Goal: Information Seeking & Learning: Learn about a topic

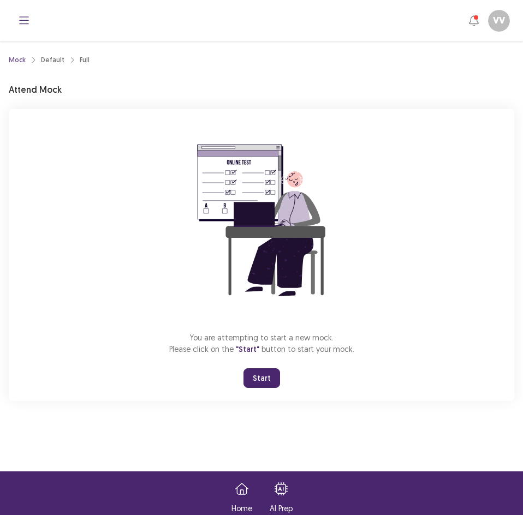
click at [248, 381] on button "Start" at bounding box center [262, 379] width 37 height 20
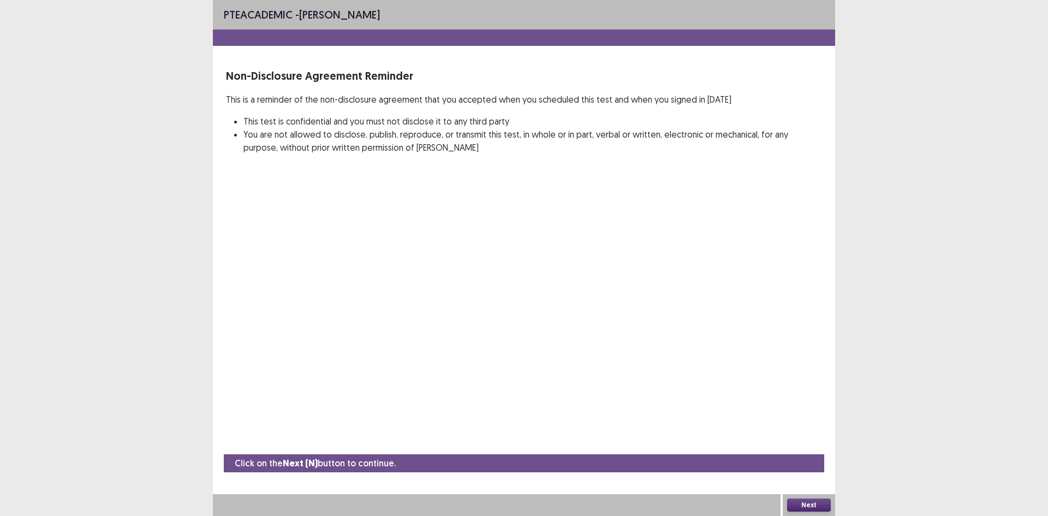
click at [792, 507] on button "Next" at bounding box center [809, 505] width 44 height 13
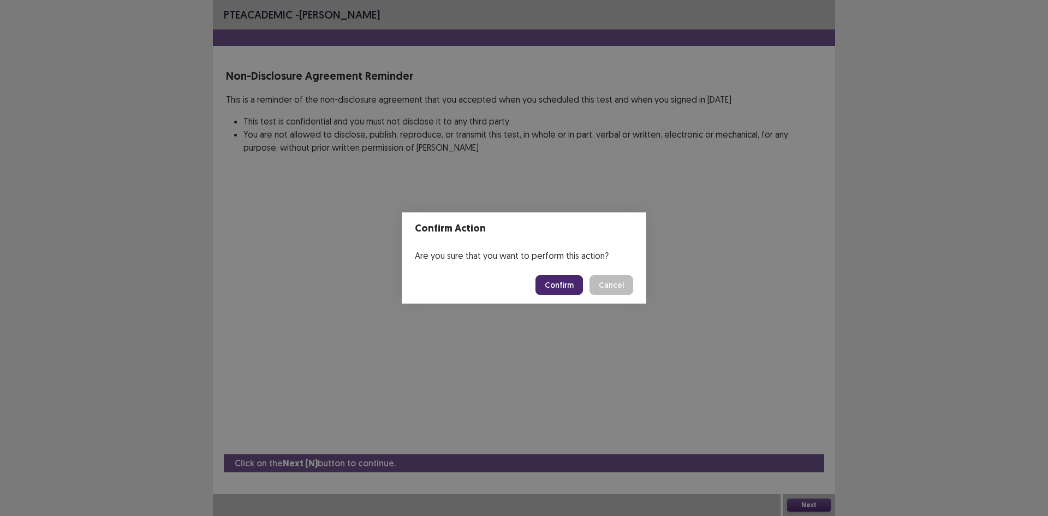
click at [555, 288] on button "Confirm" at bounding box center [560, 285] width 48 height 20
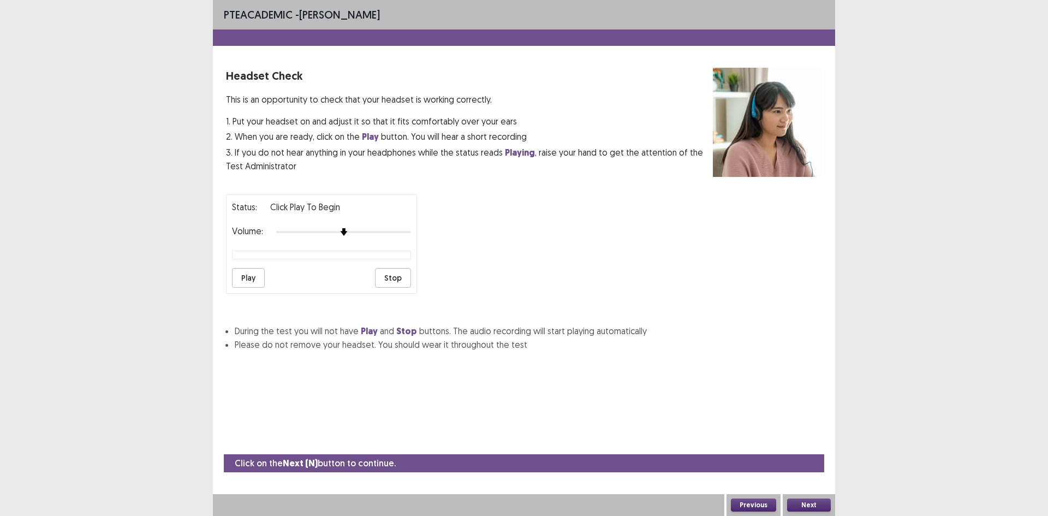
click at [394, 236] on div "Volume:" at bounding box center [321, 232] width 179 height 11
click at [390, 232] on div at bounding box center [343, 232] width 135 height 2
click at [239, 274] on button "Play" at bounding box center [248, 278] width 33 height 20
click at [818, 500] on button "Next" at bounding box center [809, 505] width 44 height 13
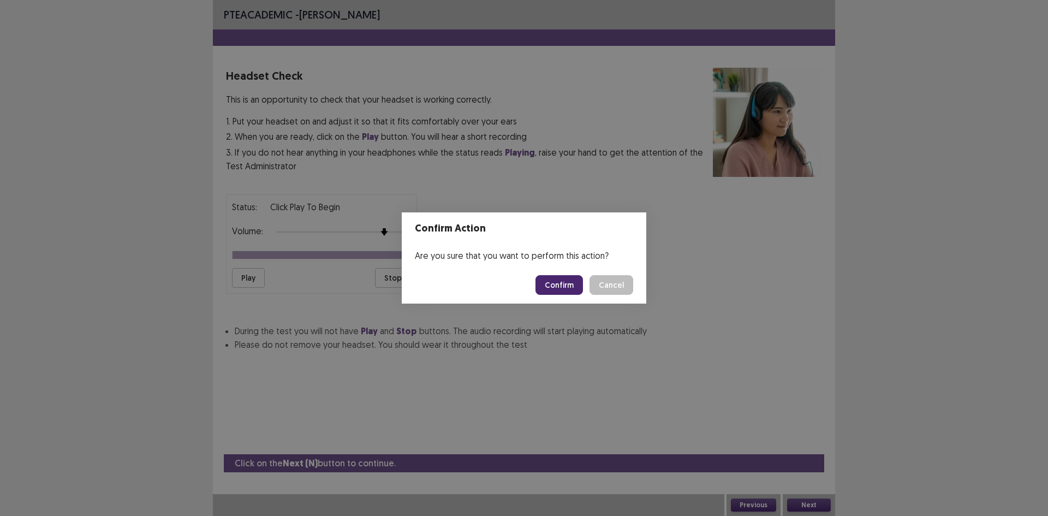
click at [563, 279] on button "Confirm" at bounding box center [560, 285] width 48 height 20
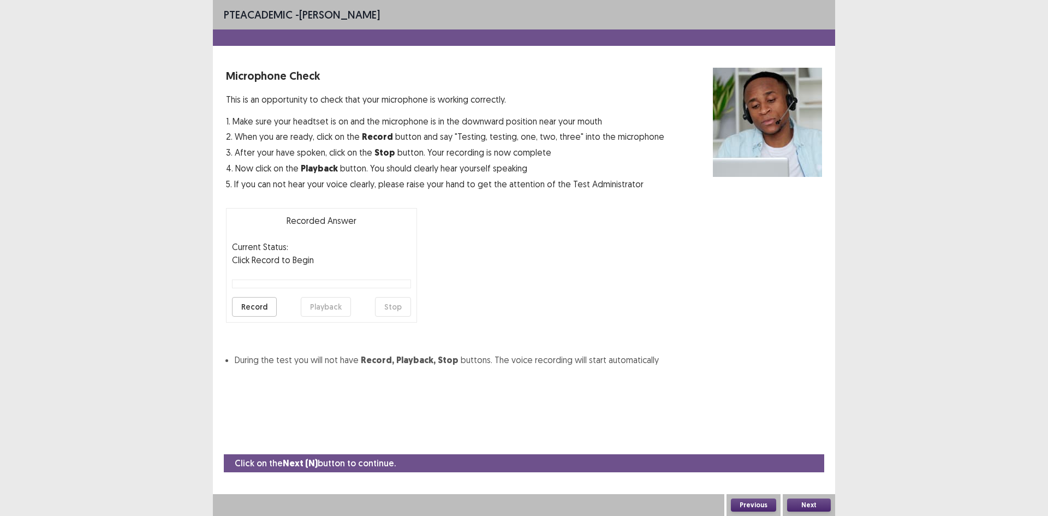
click at [256, 312] on button "Record" at bounding box center [254, 307] width 45 height 20
click at [389, 304] on button "Stop" at bounding box center [393, 307] width 36 height 20
click at [244, 301] on button "Record" at bounding box center [254, 307] width 45 height 20
click at [386, 302] on button "Stop" at bounding box center [393, 307] width 36 height 20
click at [329, 308] on button "Playback" at bounding box center [326, 307] width 50 height 20
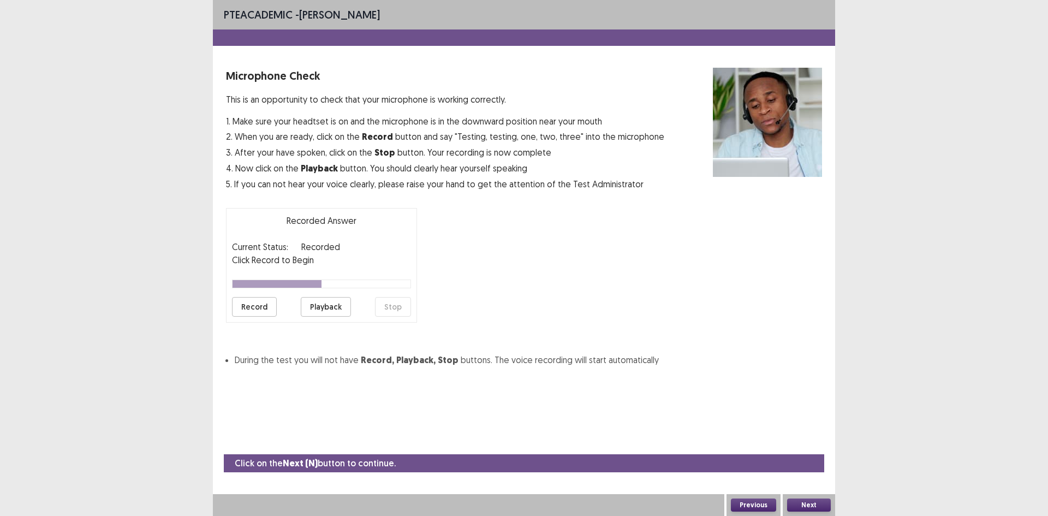
click at [803, 499] on button "Next" at bounding box center [809, 505] width 44 height 13
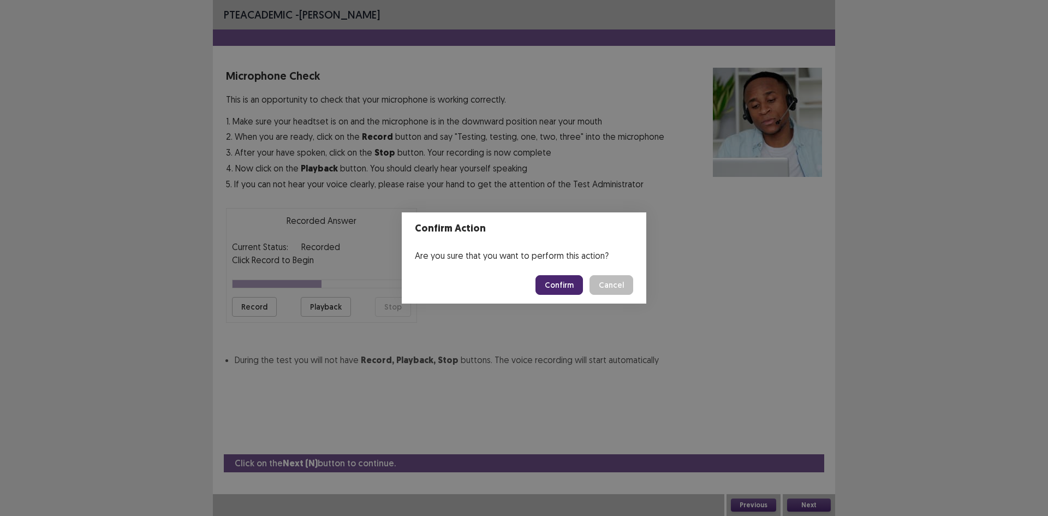
click at [556, 275] on button "Confirm" at bounding box center [560, 285] width 48 height 20
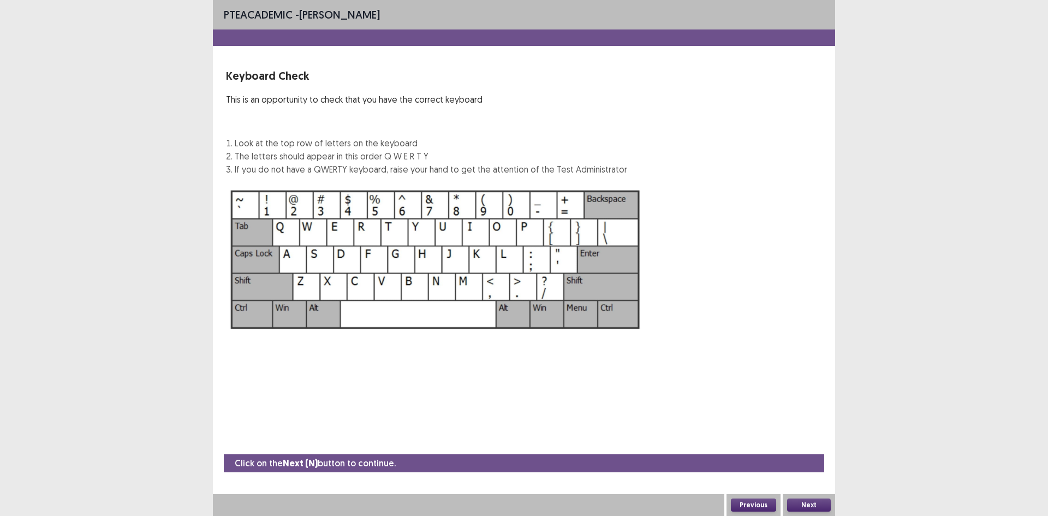
click at [828, 502] on button "Next" at bounding box center [809, 505] width 44 height 13
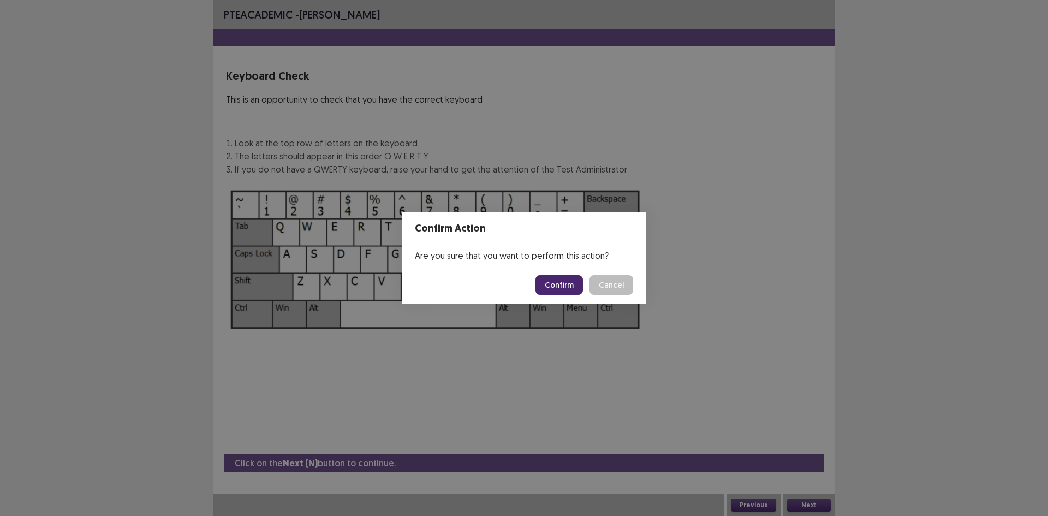
click at [561, 285] on button "Confirm" at bounding box center [560, 285] width 48 height 20
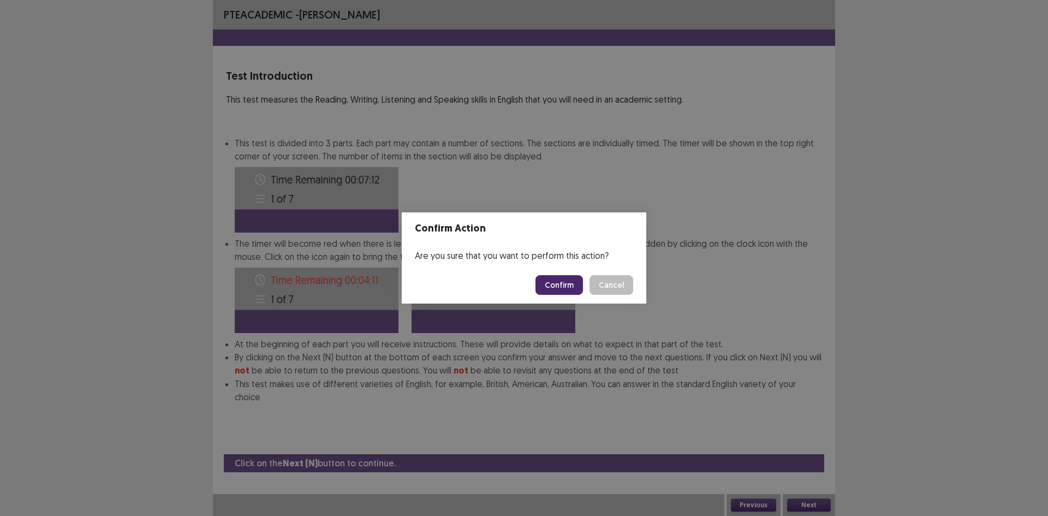
click at [549, 281] on button "Confirm" at bounding box center [560, 285] width 48 height 20
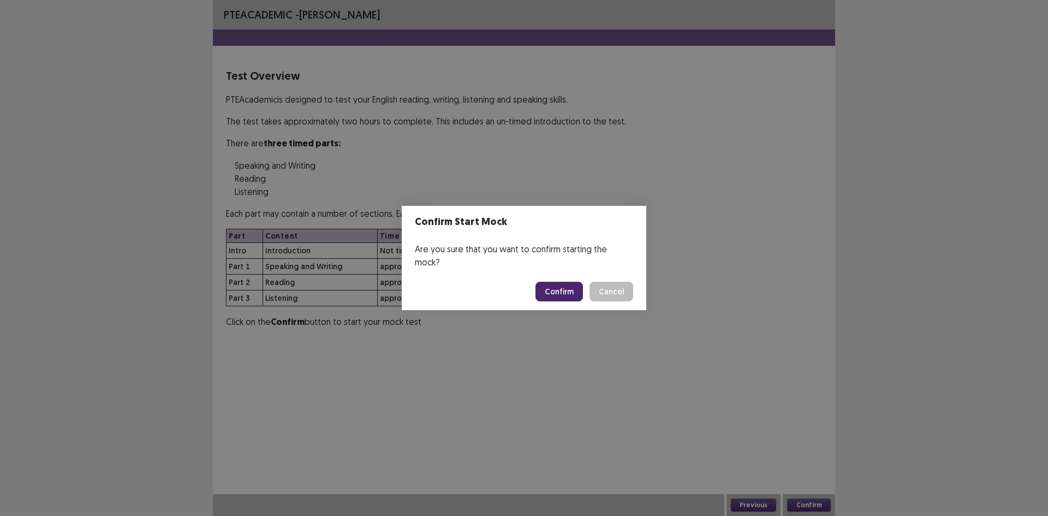
click at [548, 282] on button "Confirm" at bounding box center [560, 292] width 48 height 20
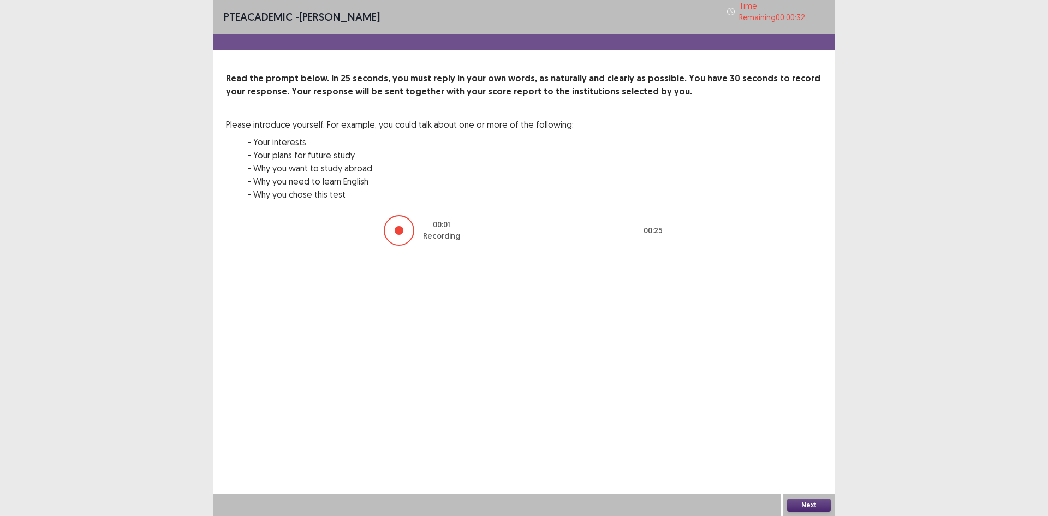
click at [823, 503] on button "Next" at bounding box center [809, 505] width 44 height 13
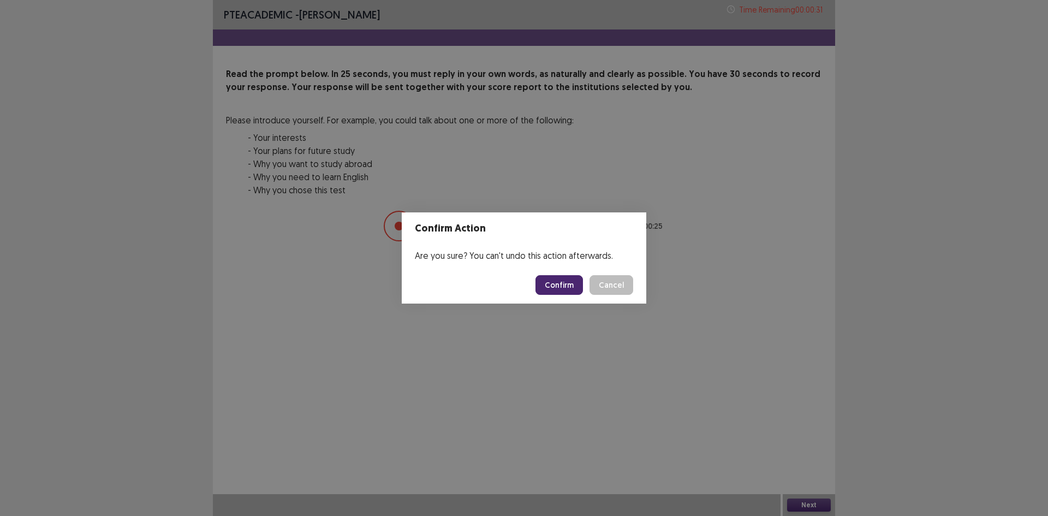
click at [578, 285] on button "Confirm" at bounding box center [560, 285] width 48 height 20
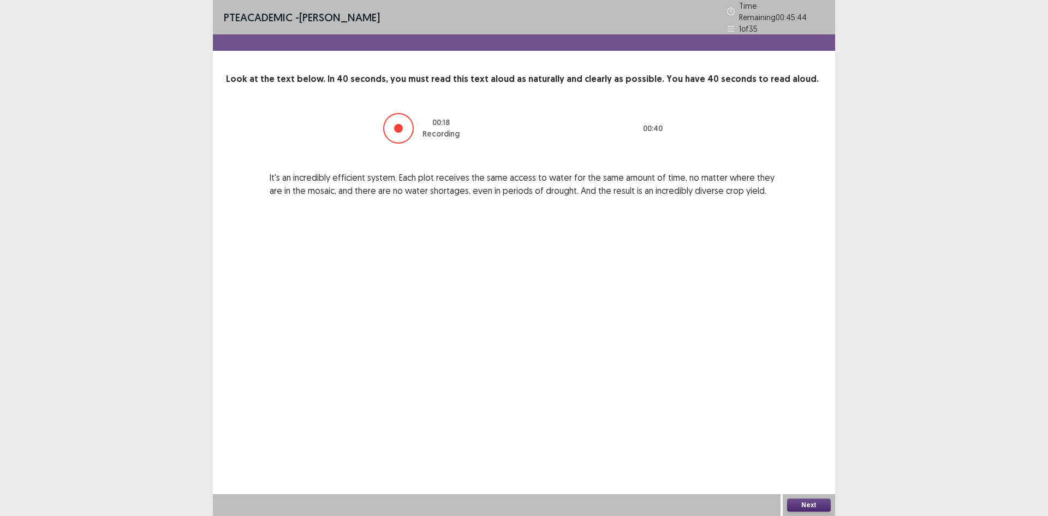
click at [816, 509] on button "Next" at bounding box center [809, 505] width 44 height 13
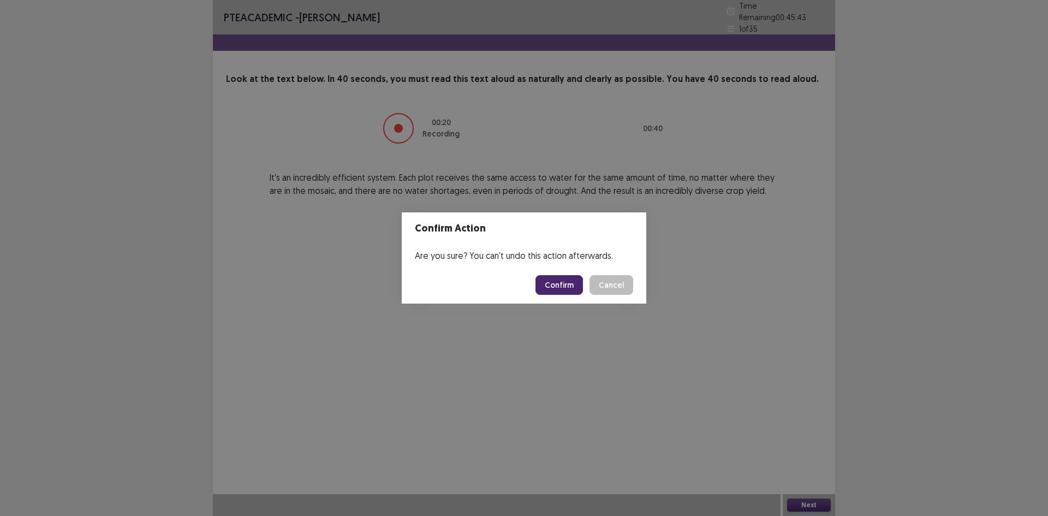
click at [574, 287] on button "Confirm" at bounding box center [560, 285] width 48 height 20
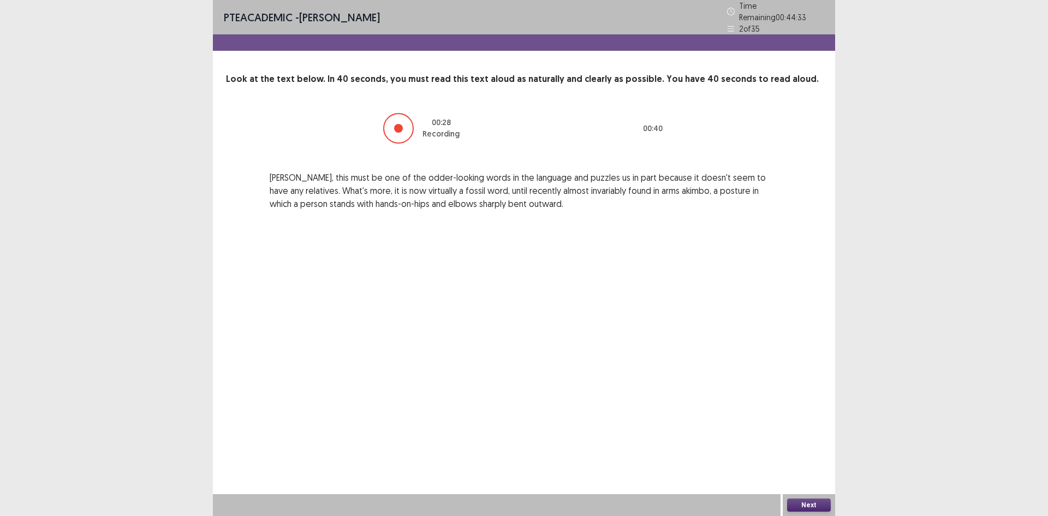
click at [827, 502] on button "Next" at bounding box center [809, 505] width 44 height 13
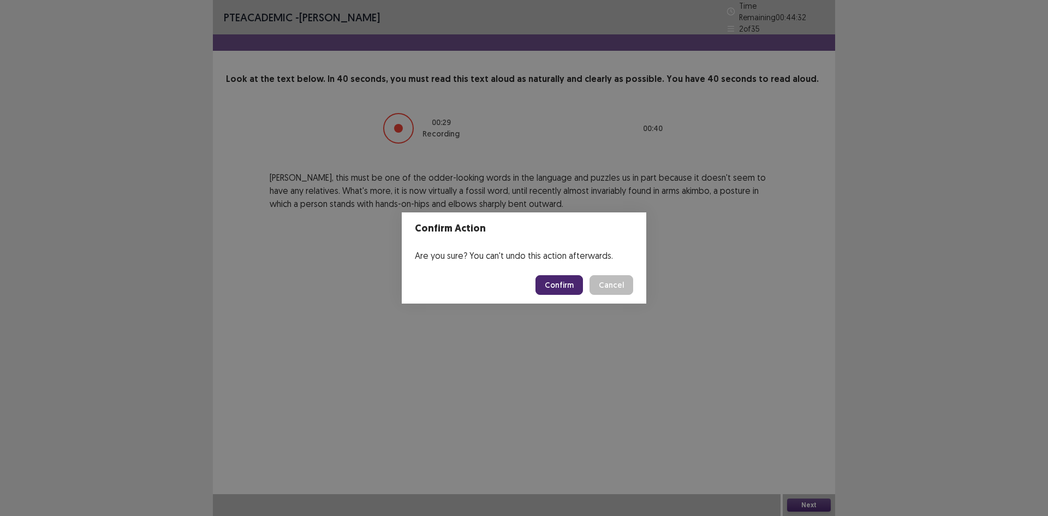
click at [569, 300] on footer "Confirm Cancel" at bounding box center [524, 284] width 245 height 37
click at [563, 283] on button "Confirm" at bounding box center [560, 285] width 48 height 20
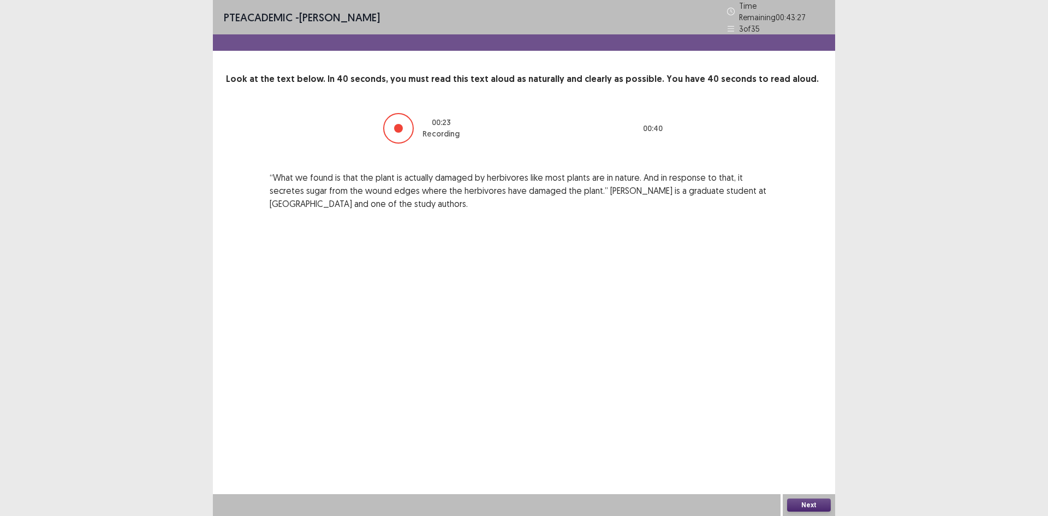
click at [816, 500] on button "Next" at bounding box center [809, 505] width 44 height 13
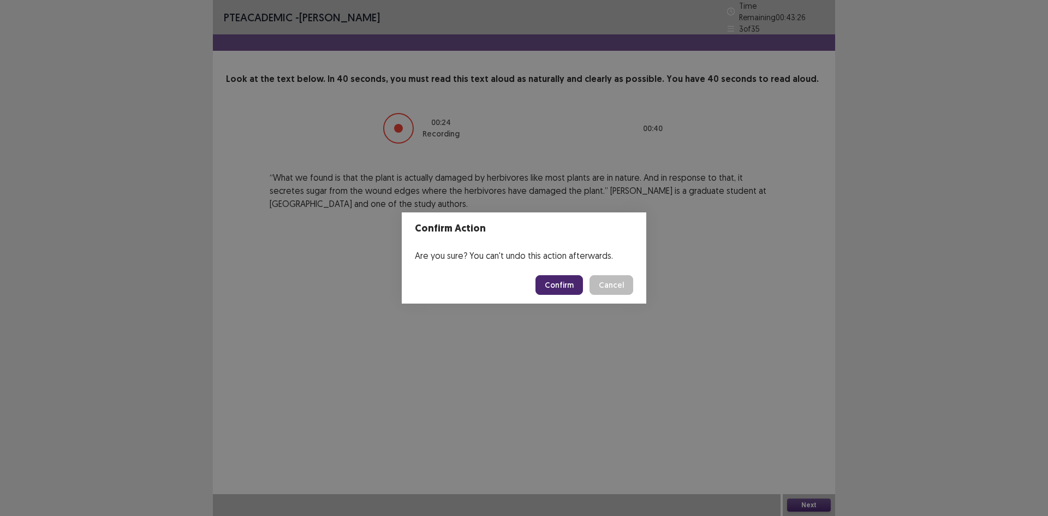
click at [580, 278] on button "Confirm" at bounding box center [560, 285] width 48 height 20
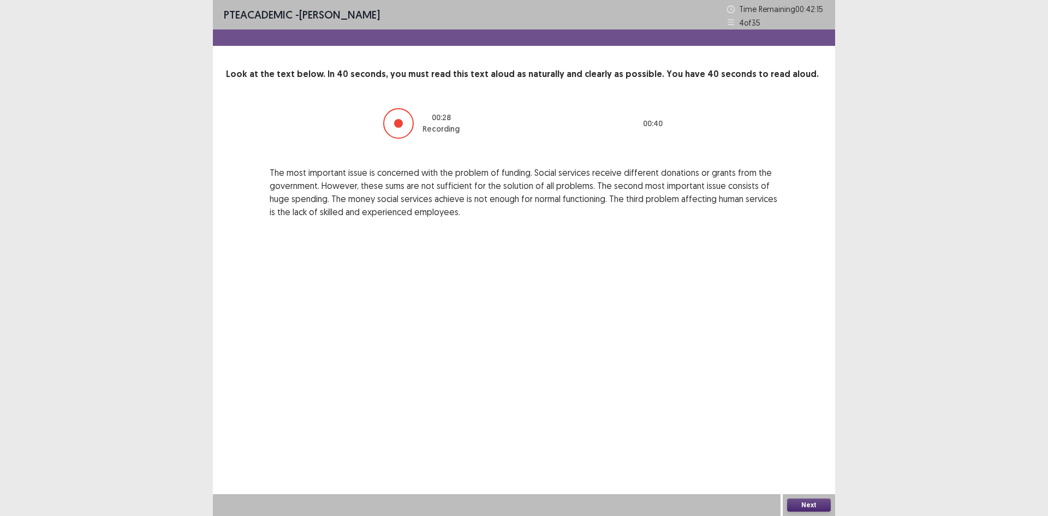
click at [809, 501] on button "Next" at bounding box center [809, 505] width 44 height 13
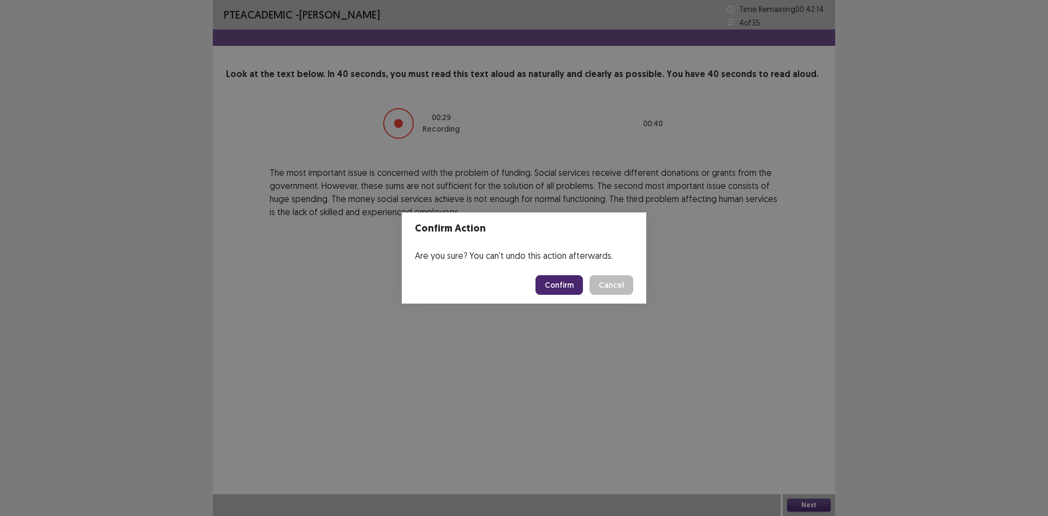
click at [580, 280] on button "Confirm" at bounding box center [560, 285] width 48 height 20
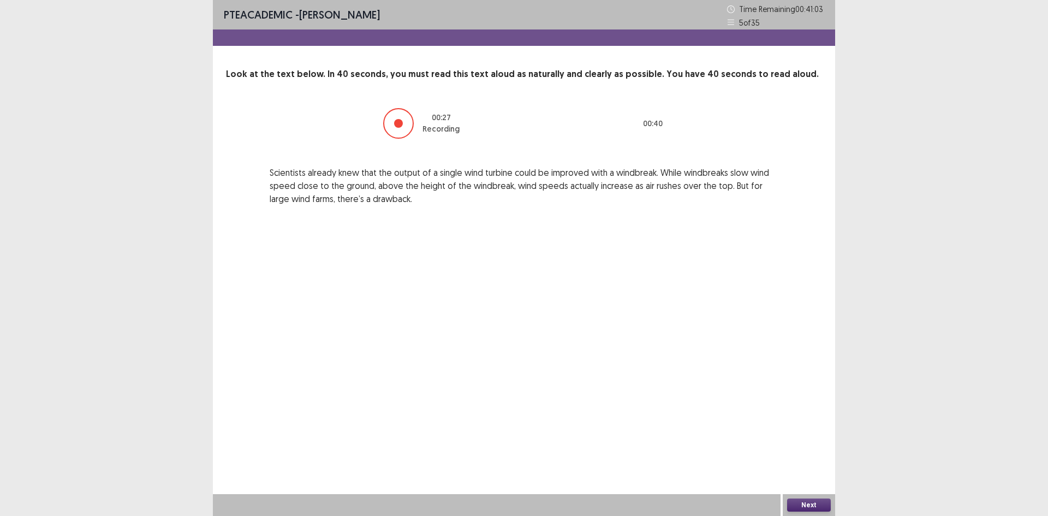
click at [818, 503] on button "Next" at bounding box center [809, 505] width 44 height 13
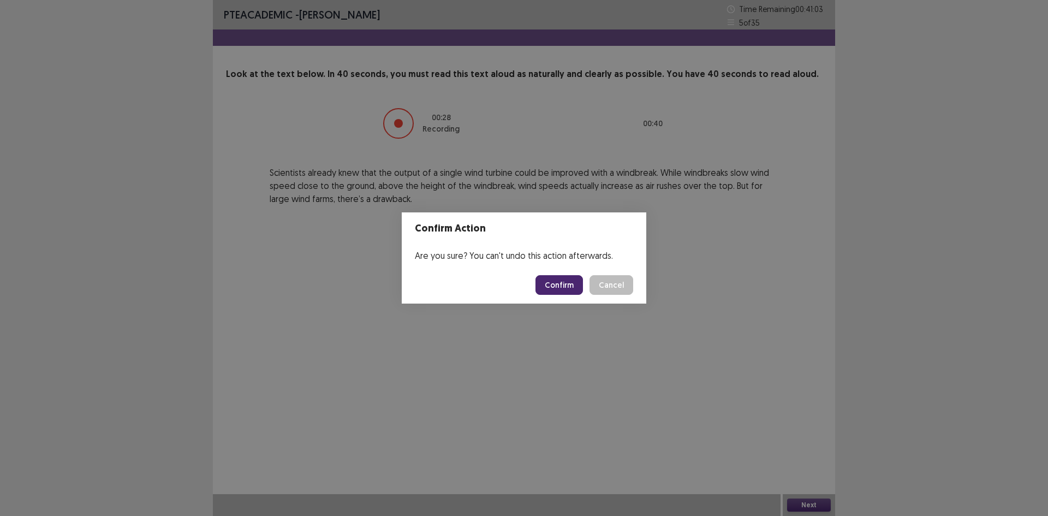
click at [552, 282] on button "Confirm" at bounding box center [560, 285] width 48 height 20
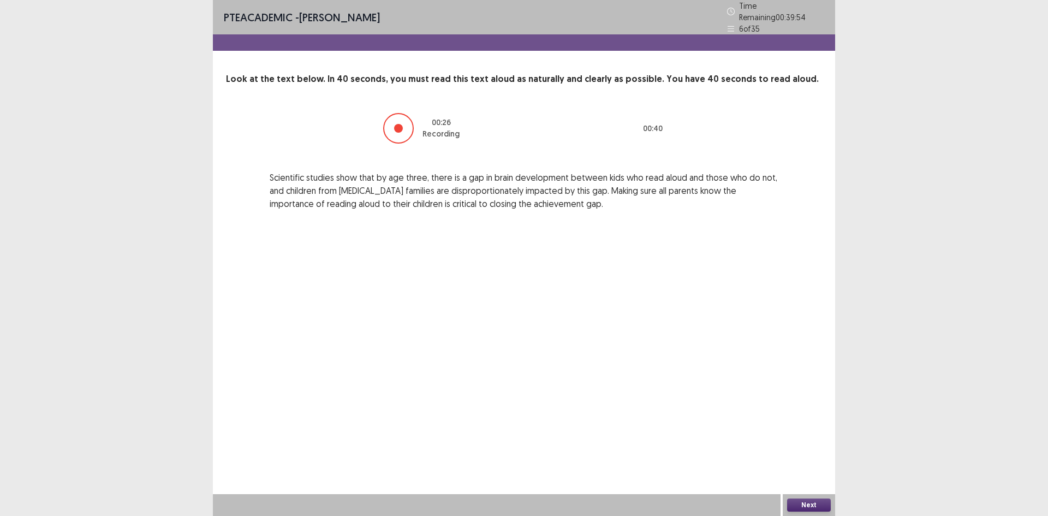
click at [814, 497] on div "Next" at bounding box center [809, 505] width 52 height 22
click at [806, 508] on button "Next" at bounding box center [809, 505] width 44 height 13
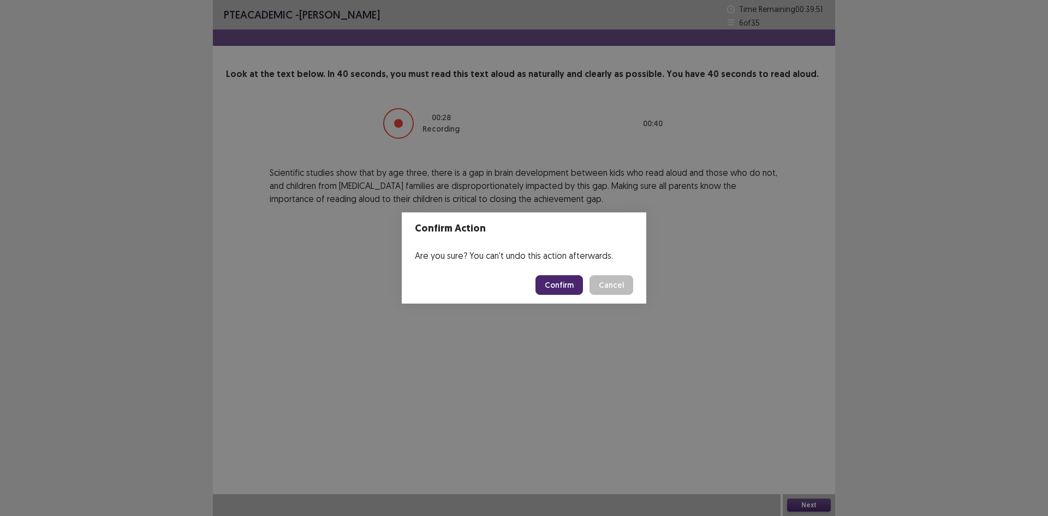
click at [562, 286] on button "Confirm" at bounding box center [560, 285] width 48 height 20
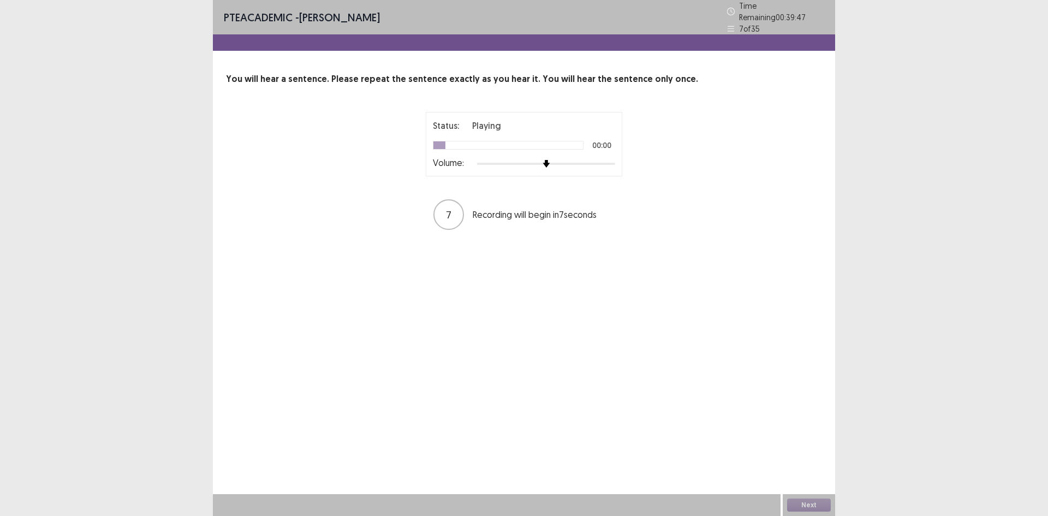
click at [597, 159] on div at bounding box center [546, 163] width 138 height 9
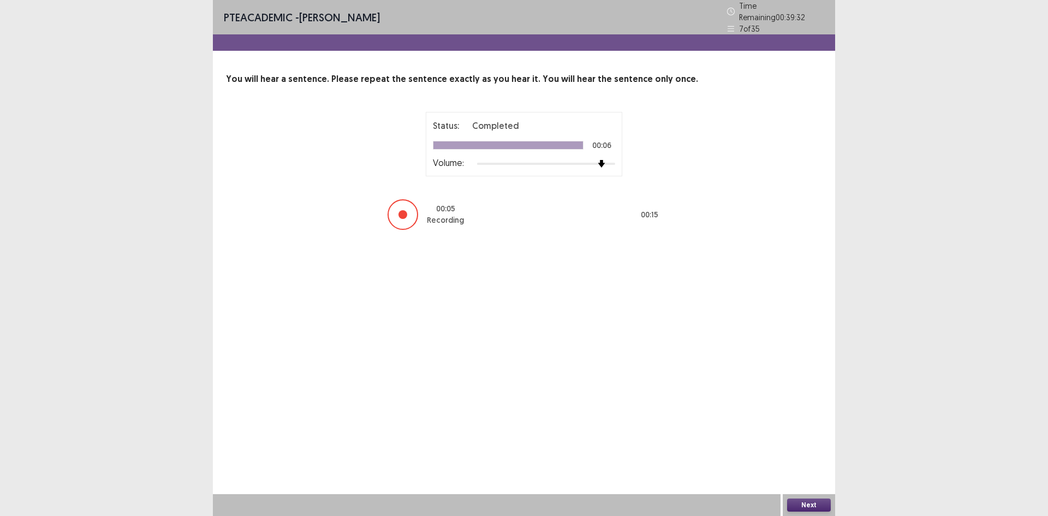
click at [809, 499] on button "Next" at bounding box center [809, 505] width 44 height 13
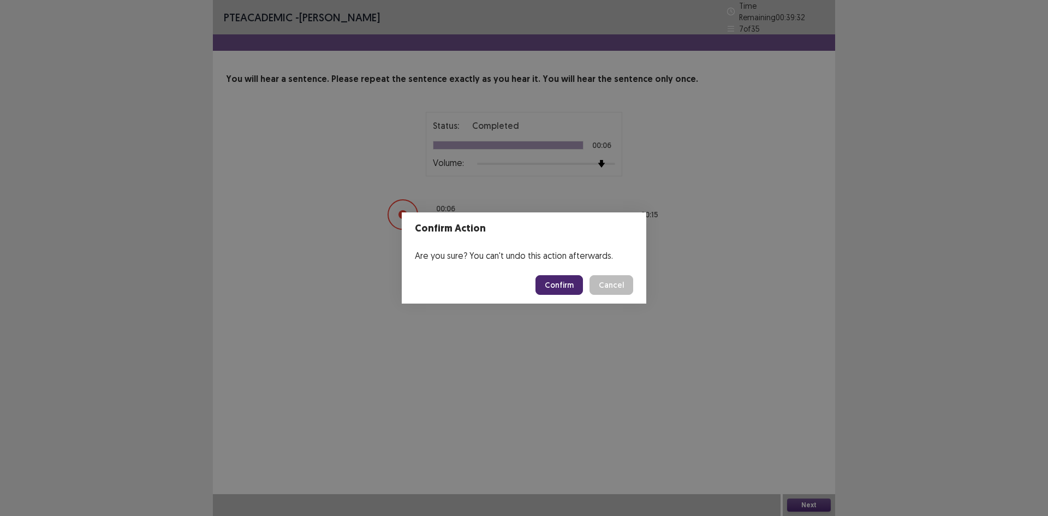
click at [565, 281] on button "Confirm" at bounding box center [560, 285] width 48 height 20
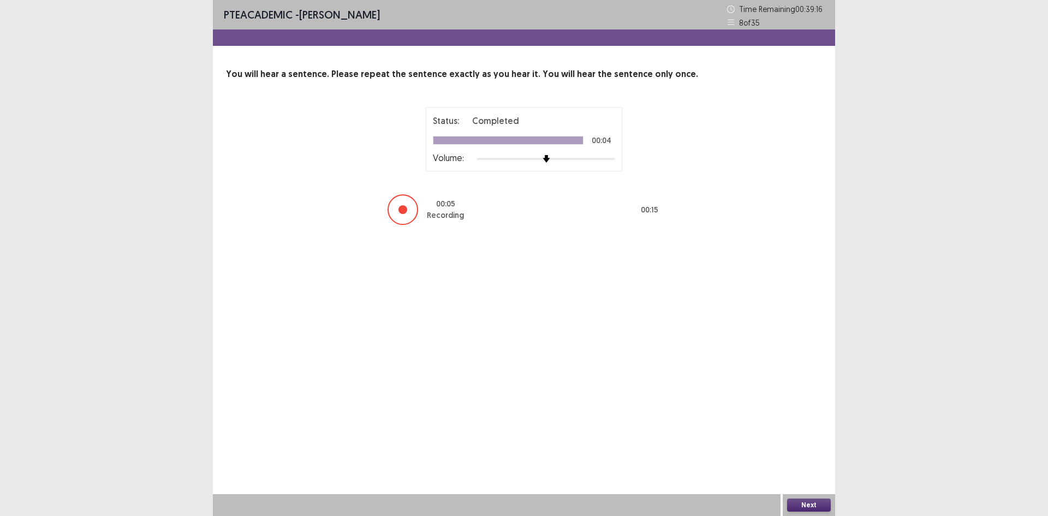
click at [799, 499] on button "Next" at bounding box center [809, 505] width 44 height 13
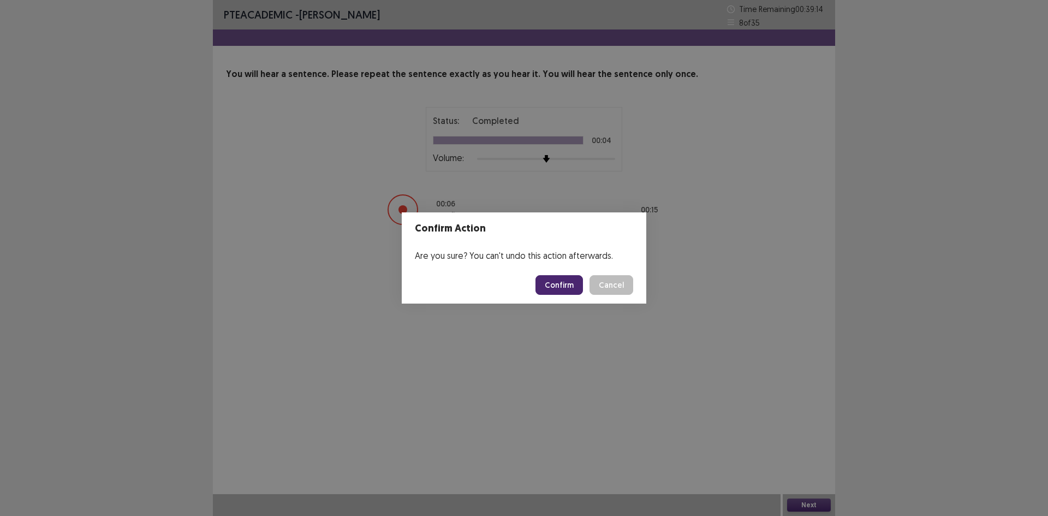
click at [563, 279] on button "Confirm" at bounding box center [560, 285] width 48 height 20
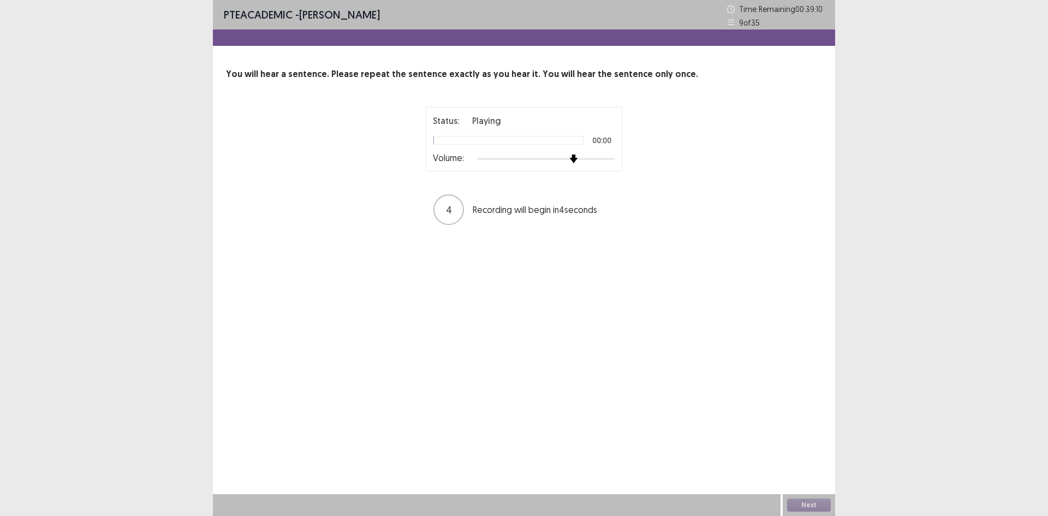
click at [568, 156] on div at bounding box center [546, 159] width 138 height 9
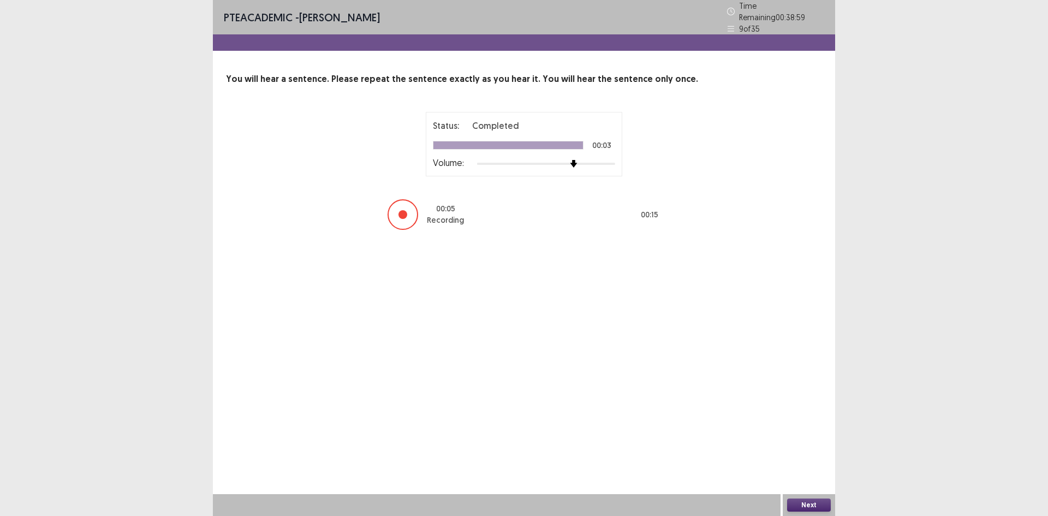
click at [805, 504] on button "Next" at bounding box center [809, 505] width 44 height 13
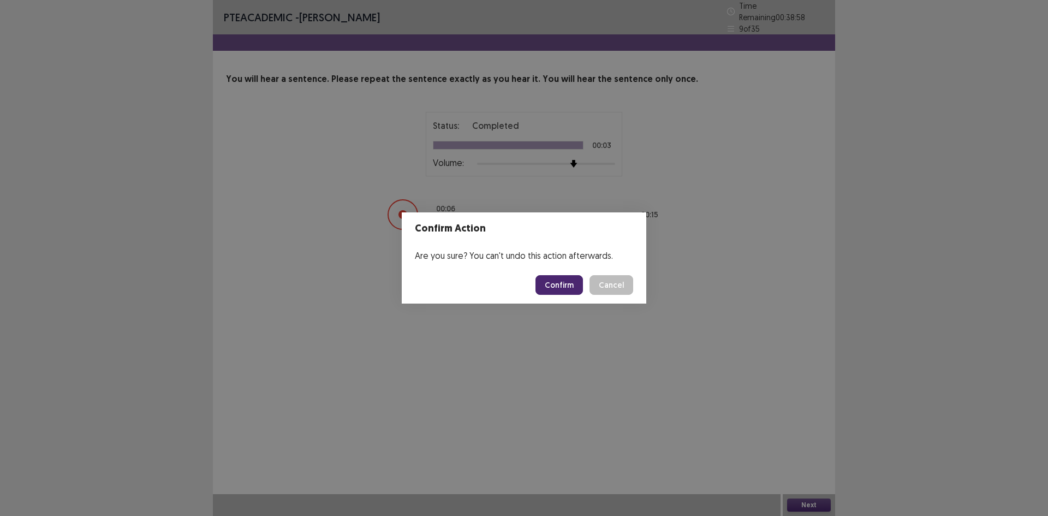
click at [559, 277] on button "Confirm" at bounding box center [560, 285] width 48 height 20
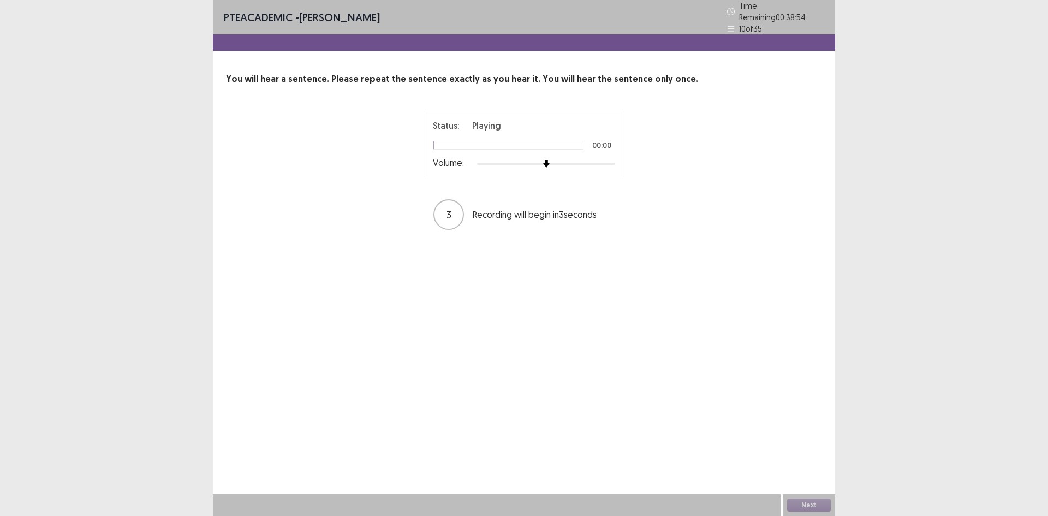
click at [582, 161] on div at bounding box center [546, 163] width 138 height 9
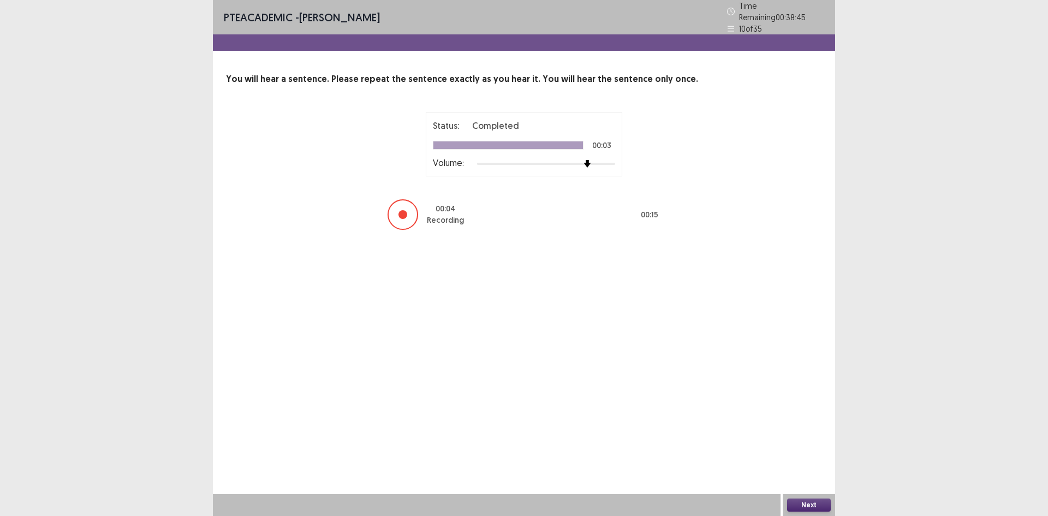
click at [806, 502] on button "Next" at bounding box center [809, 505] width 44 height 13
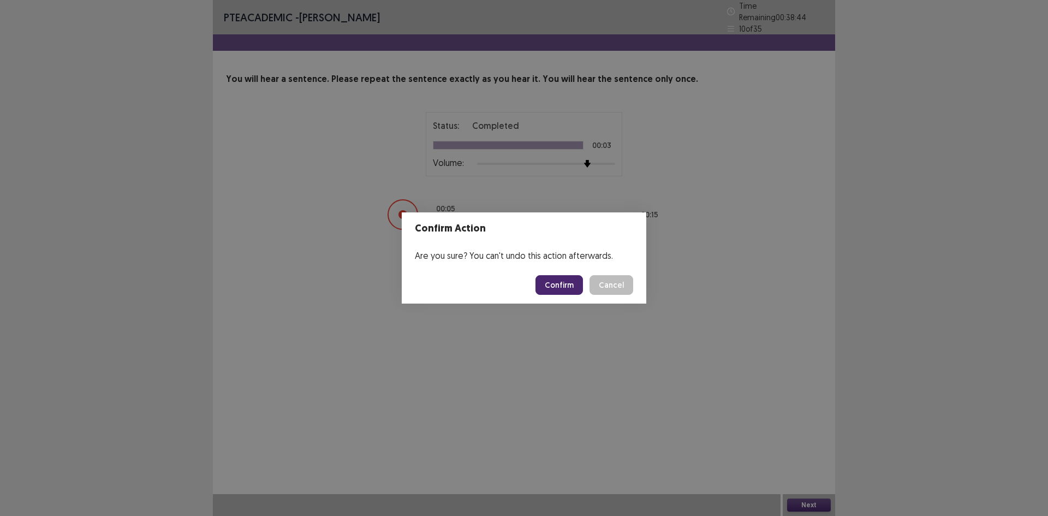
click at [569, 282] on button "Confirm" at bounding box center [560, 285] width 48 height 20
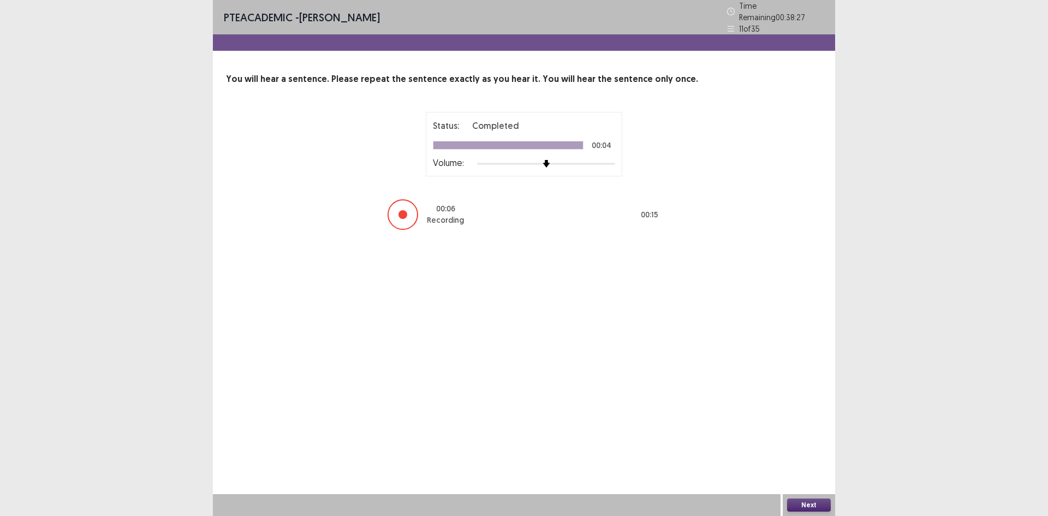
click at [800, 501] on button "Next" at bounding box center [809, 505] width 44 height 13
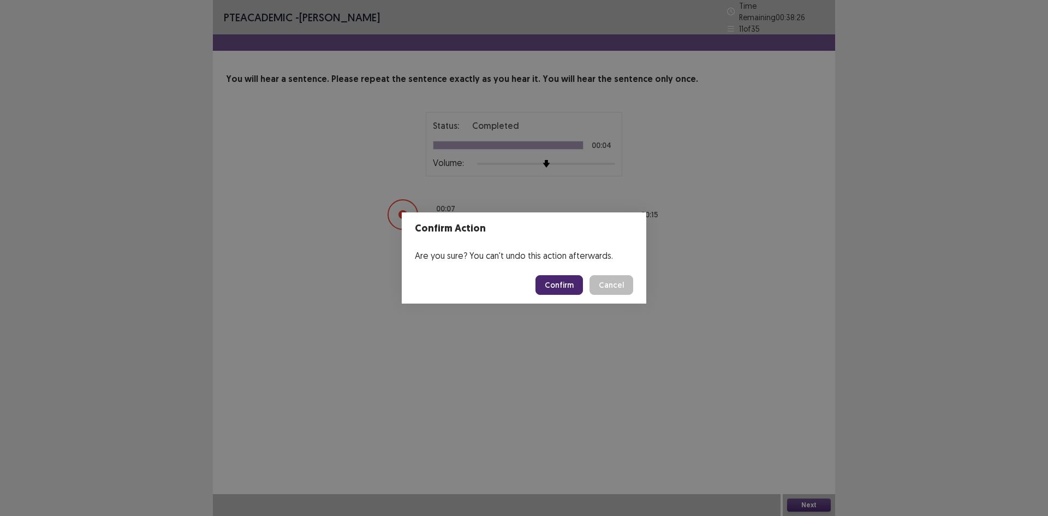
click at [554, 288] on button "Confirm" at bounding box center [560, 285] width 48 height 20
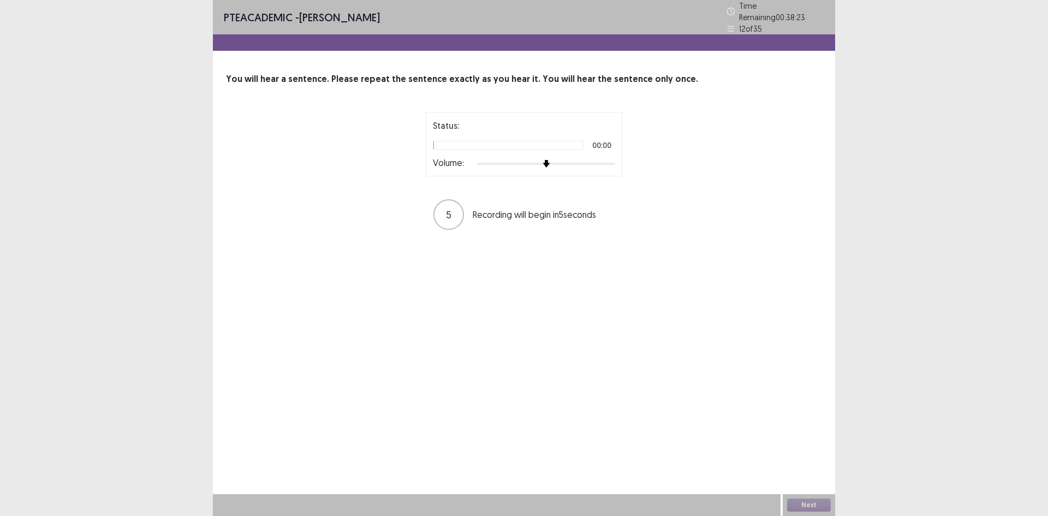
click at [584, 159] on div at bounding box center [546, 163] width 138 height 9
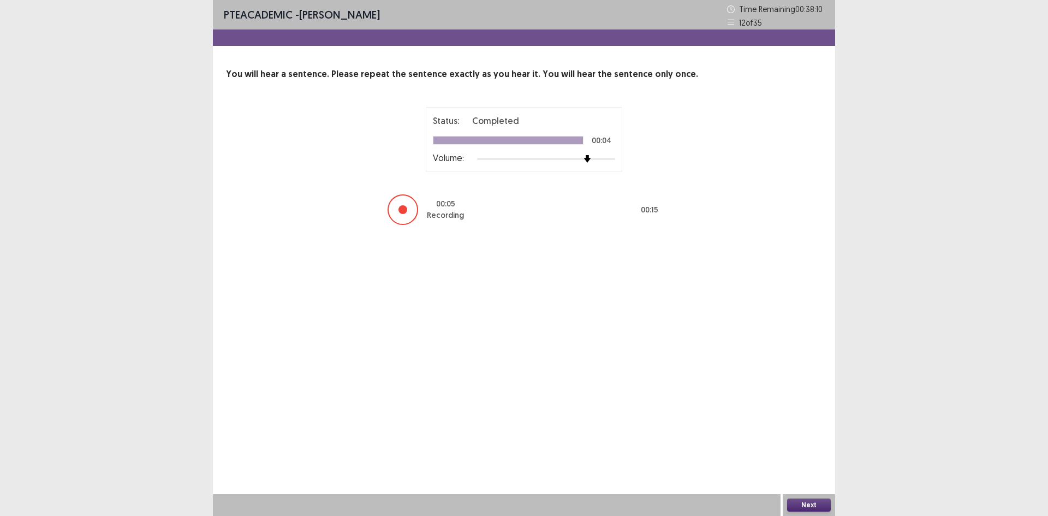
click at [810, 502] on button "Next" at bounding box center [809, 505] width 44 height 13
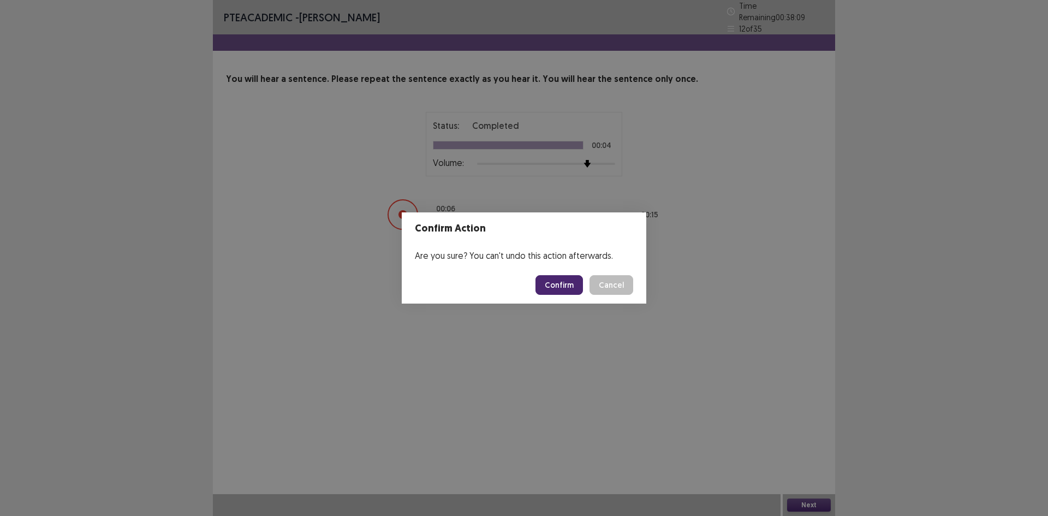
click at [548, 284] on button "Confirm" at bounding box center [560, 285] width 48 height 20
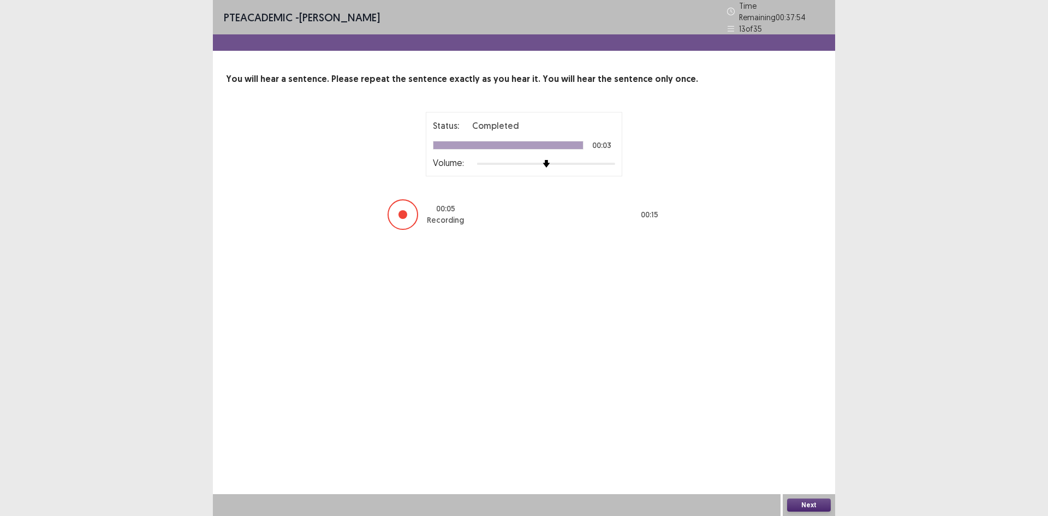
click at [821, 497] on div "Next" at bounding box center [809, 505] width 52 height 22
click at [798, 500] on button "Next" at bounding box center [809, 505] width 44 height 13
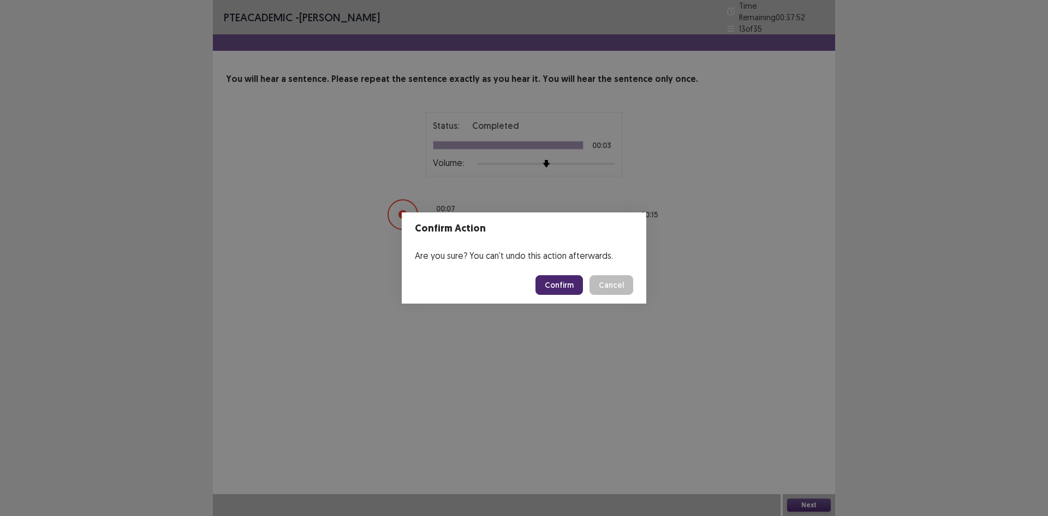
click at [563, 284] on button "Confirm" at bounding box center [560, 285] width 48 height 20
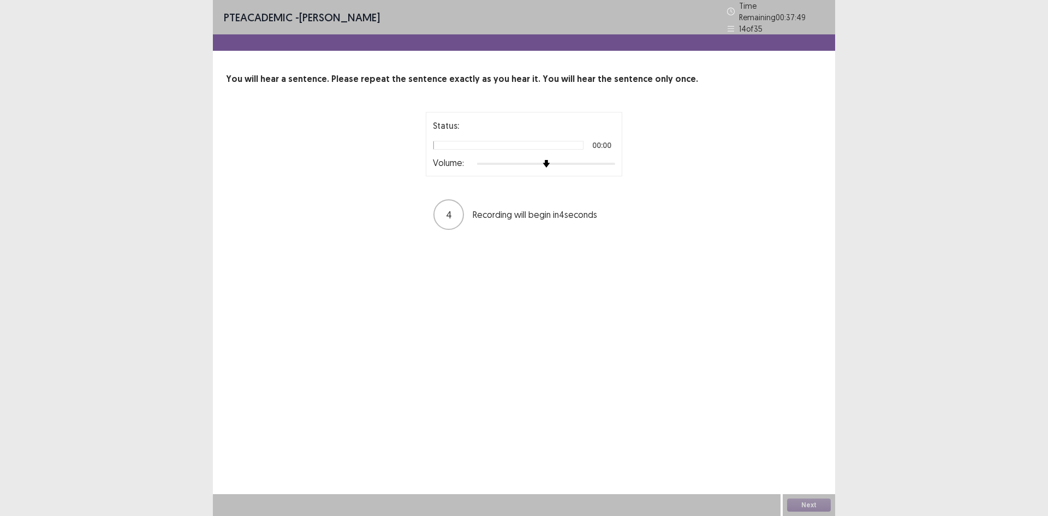
click at [585, 161] on div at bounding box center [546, 163] width 138 height 9
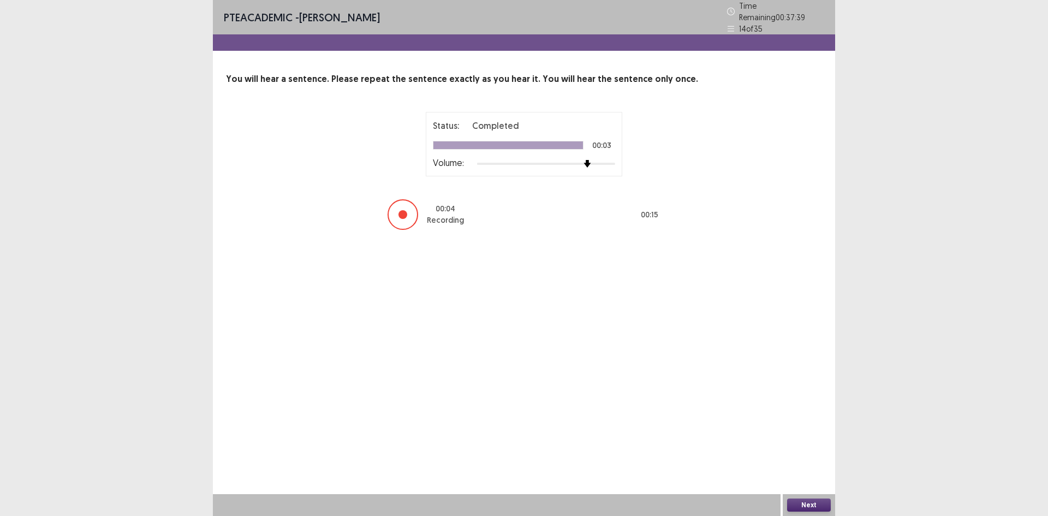
click at [824, 507] on button "Next" at bounding box center [809, 505] width 44 height 13
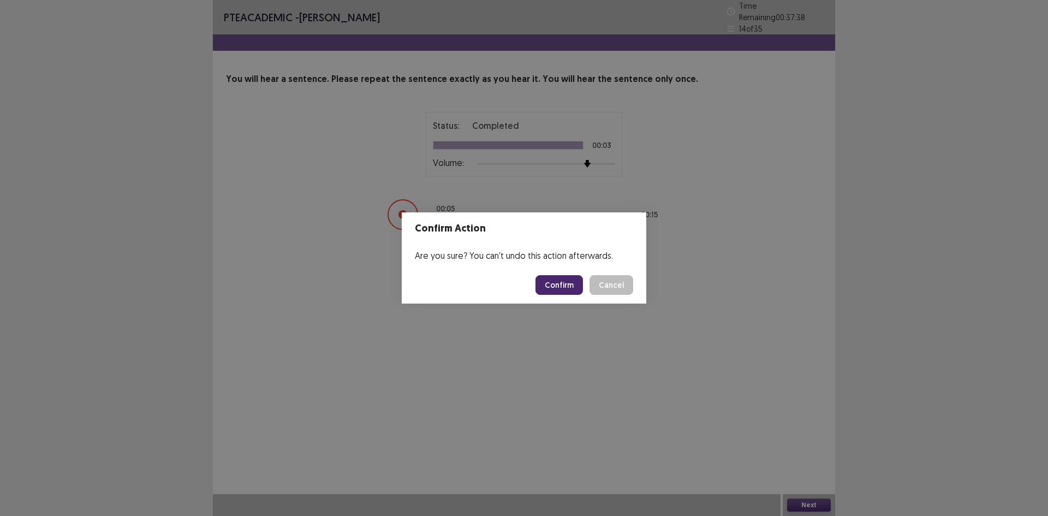
click at [555, 281] on button "Confirm" at bounding box center [560, 285] width 48 height 20
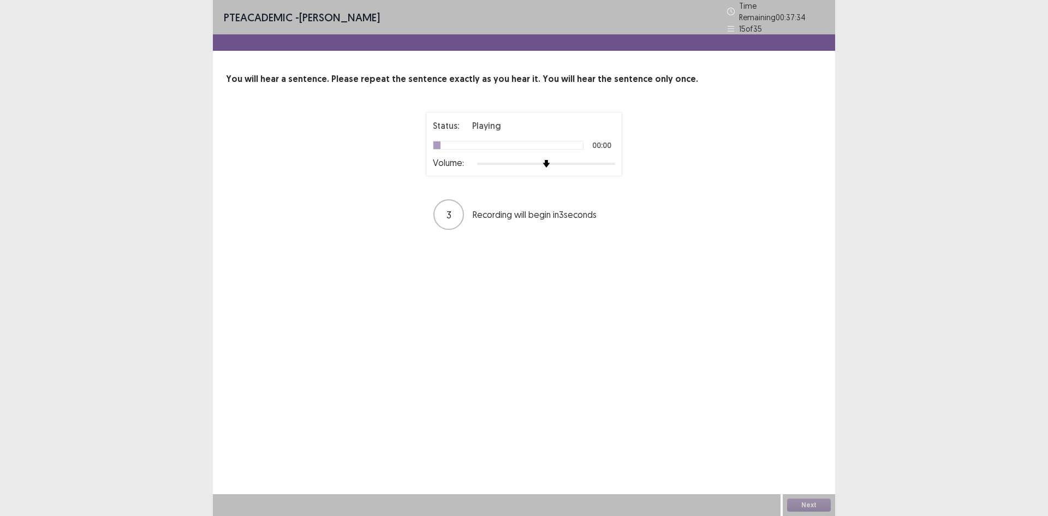
click at [571, 165] on div "Status: Playing 00:00 Volume:" at bounding box center [524, 144] width 197 height 64
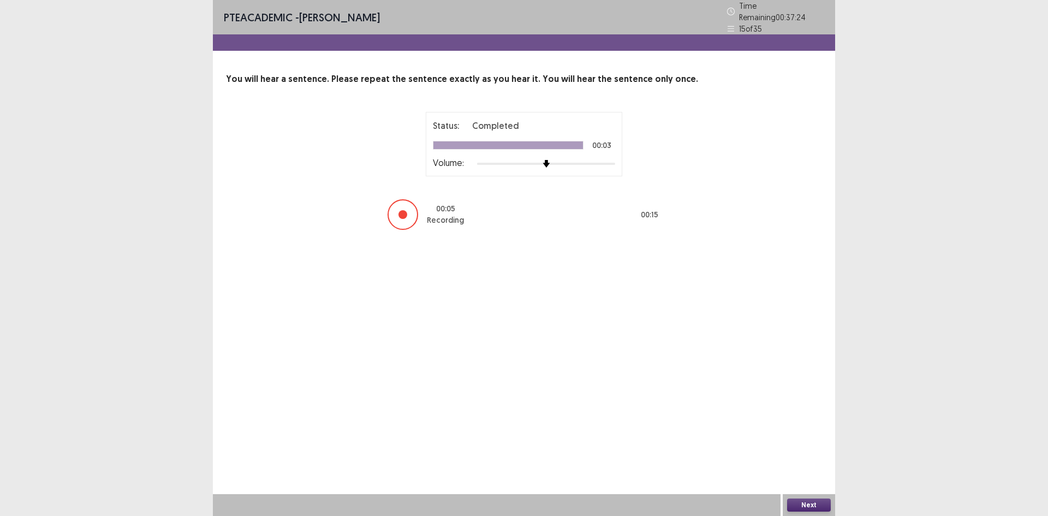
click at [817, 505] on button "Next" at bounding box center [809, 505] width 44 height 13
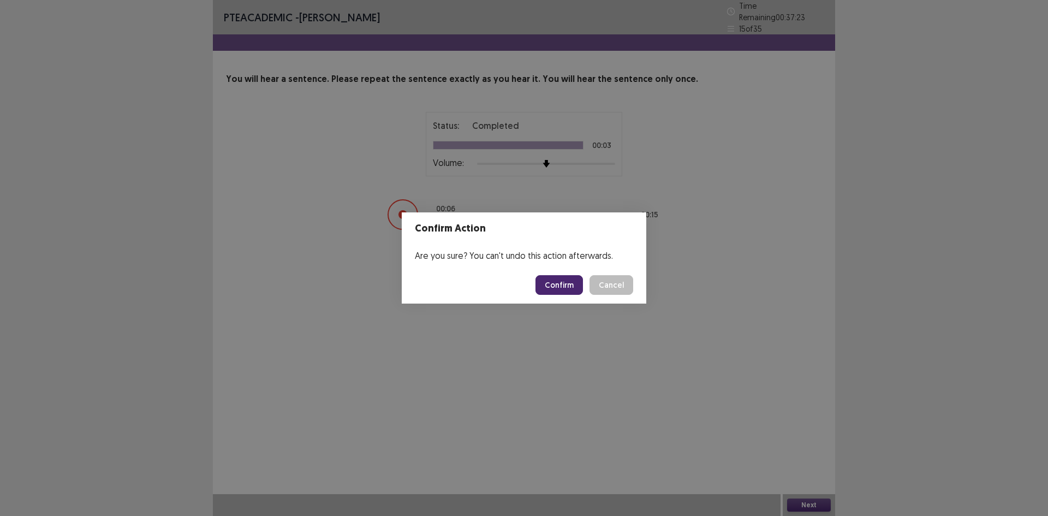
click at [559, 292] on button "Confirm" at bounding box center [560, 285] width 48 height 20
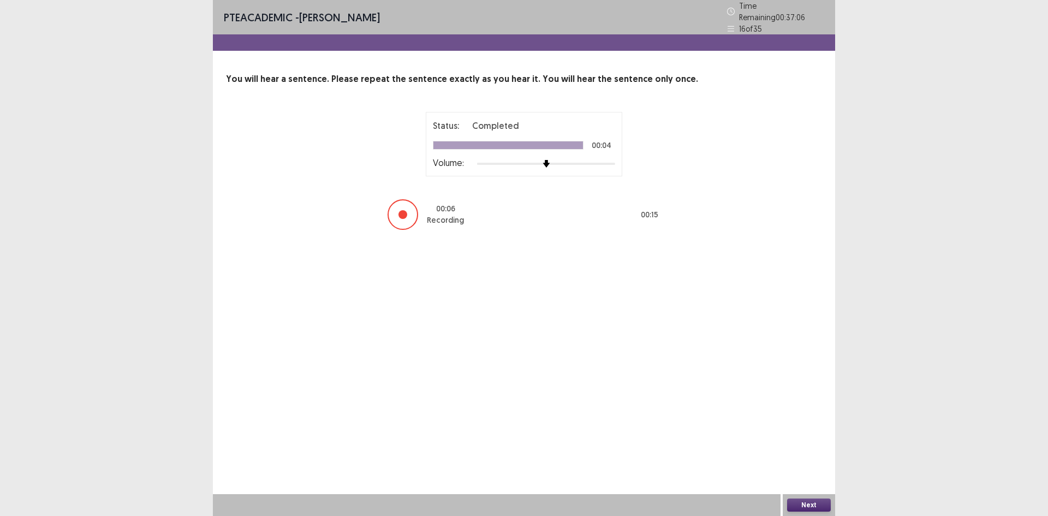
click at [823, 507] on button "Next" at bounding box center [809, 505] width 44 height 13
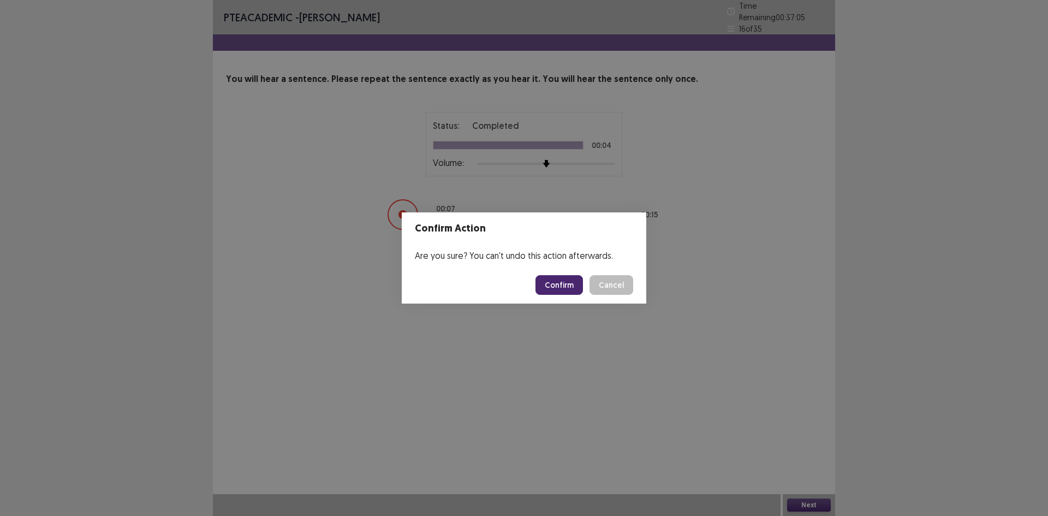
click at [579, 284] on button "Confirm" at bounding box center [560, 285] width 48 height 20
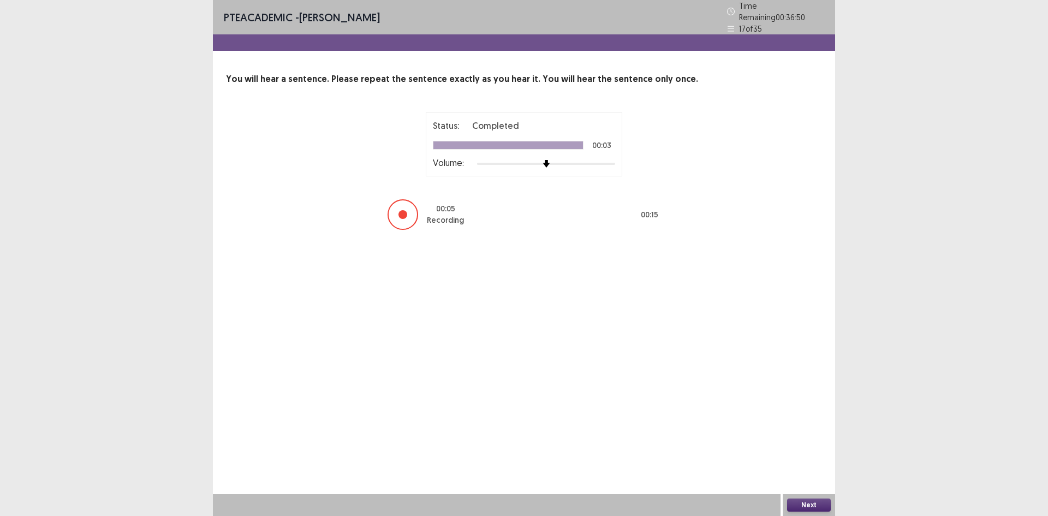
click at [815, 499] on button "Next" at bounding box center [809, 505] width 44 height 13
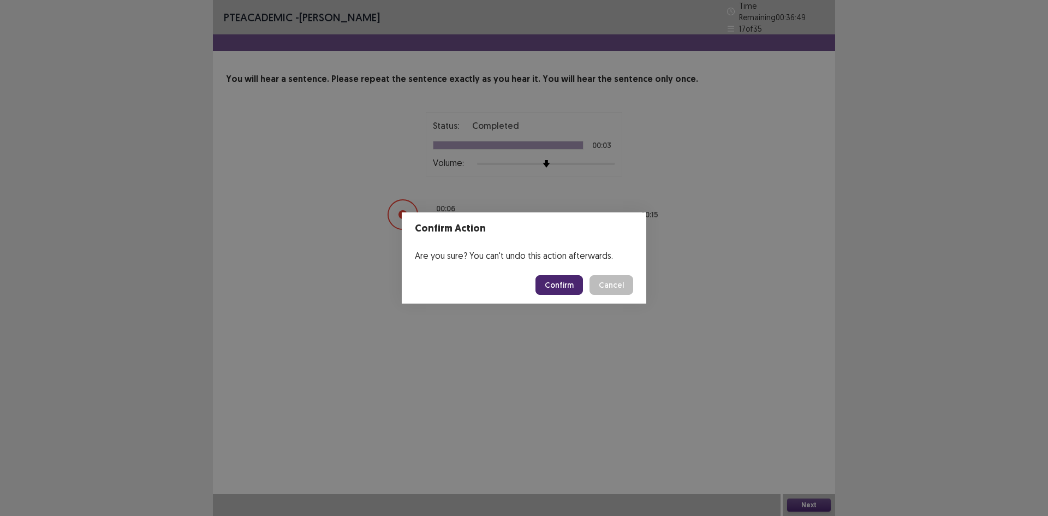
click at [573, 292] on button "Confirm" at bounding box center [560, 285] width 48 height 20
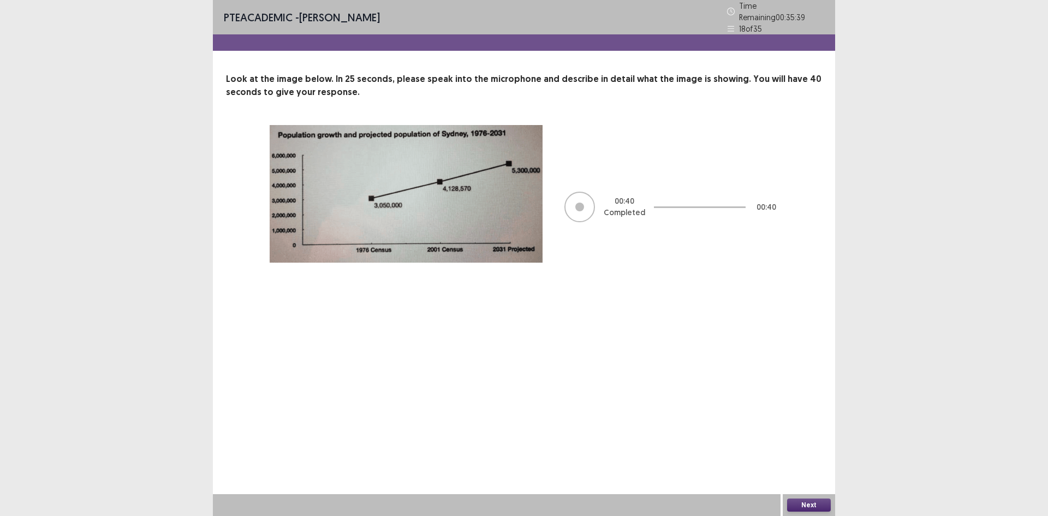
click at [803, 499] on button "Next" at bounding box center [809, 505] width 44 height 13
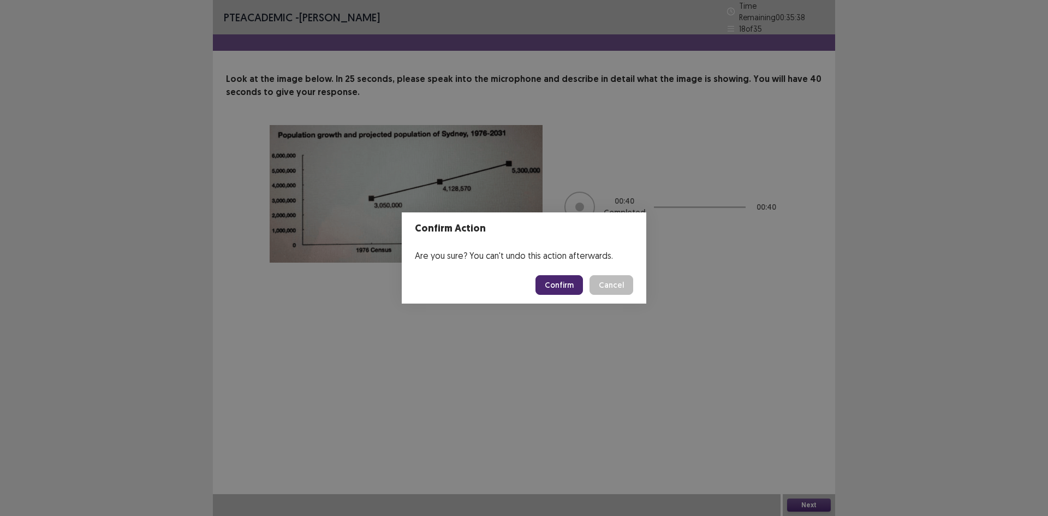
click at [542, 271] on footer "Confirm Cancel" at bounding box center [524, 284] width 245 height 37
drag, startPoint x: 542, startPoint y: 271, endPoint x: 539, endPoint y: 278, distance: 8.1
click at [542, 274] on footer "Confirm Cancel" at bounding box center [524, 284] width 245 height 37
click at [540, 279] on footer "Confirm Cancel" at bounding box center [524, 284] width 245 height 37
click at [540, 279] on button "Confirm" at bounding box center [560, 285] width 48 height 20
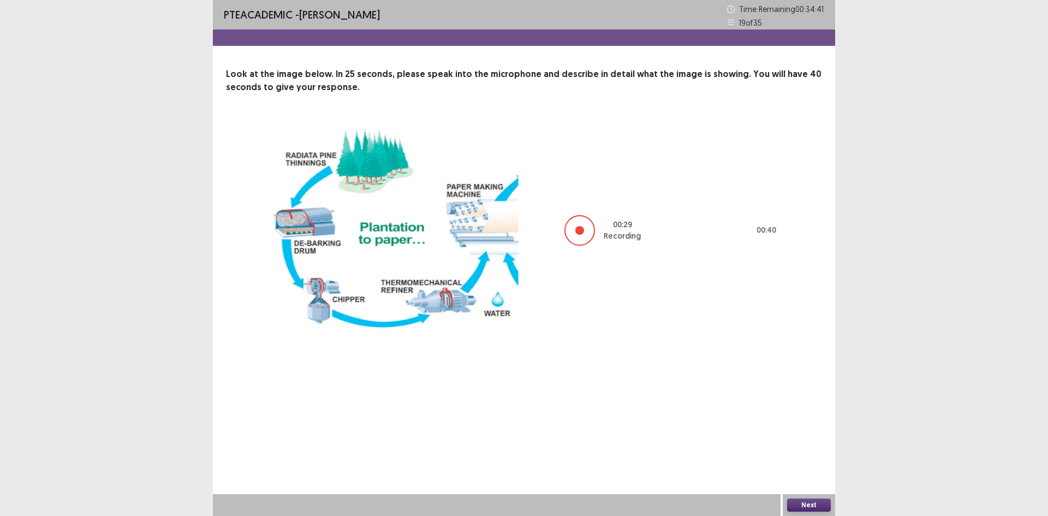
click at [803, 506] on button "Next" at bounding box center [809, 505] width 44 height 13
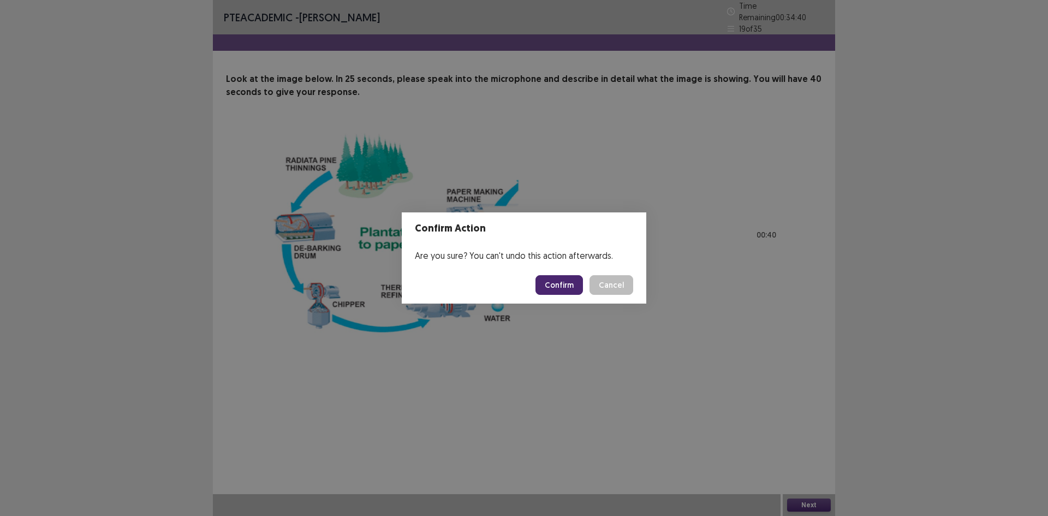
click at [556, 286] on button "Confirm" at bounding box center [560, 285] width 48 height 20
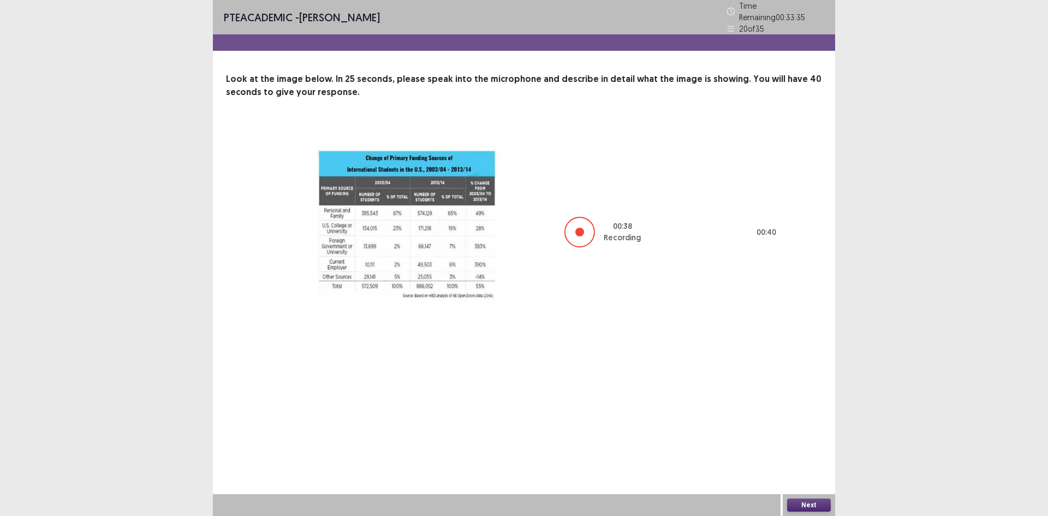
click at [793, 504] on button "Next" at bounding box center [809, 505] width 44 height 13
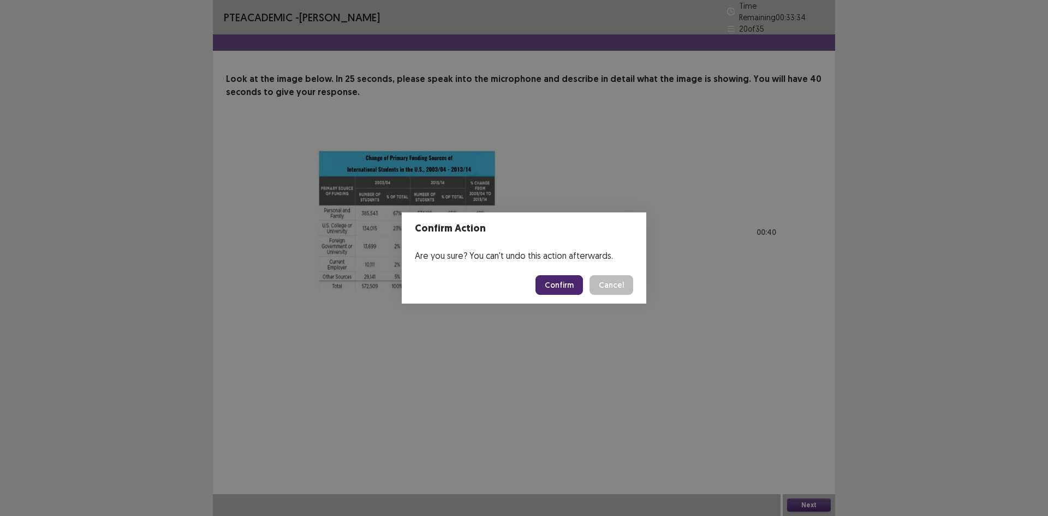
click at [559, 274] on footer "Confirm Cancel" at bounding box center [524, 284] width 245 height 37
click at [557, 281] on button "Confirm" at bounding box center [560, 285] width 48 height 20
